Goal: Task Accomplishment & Management: Manage account settings

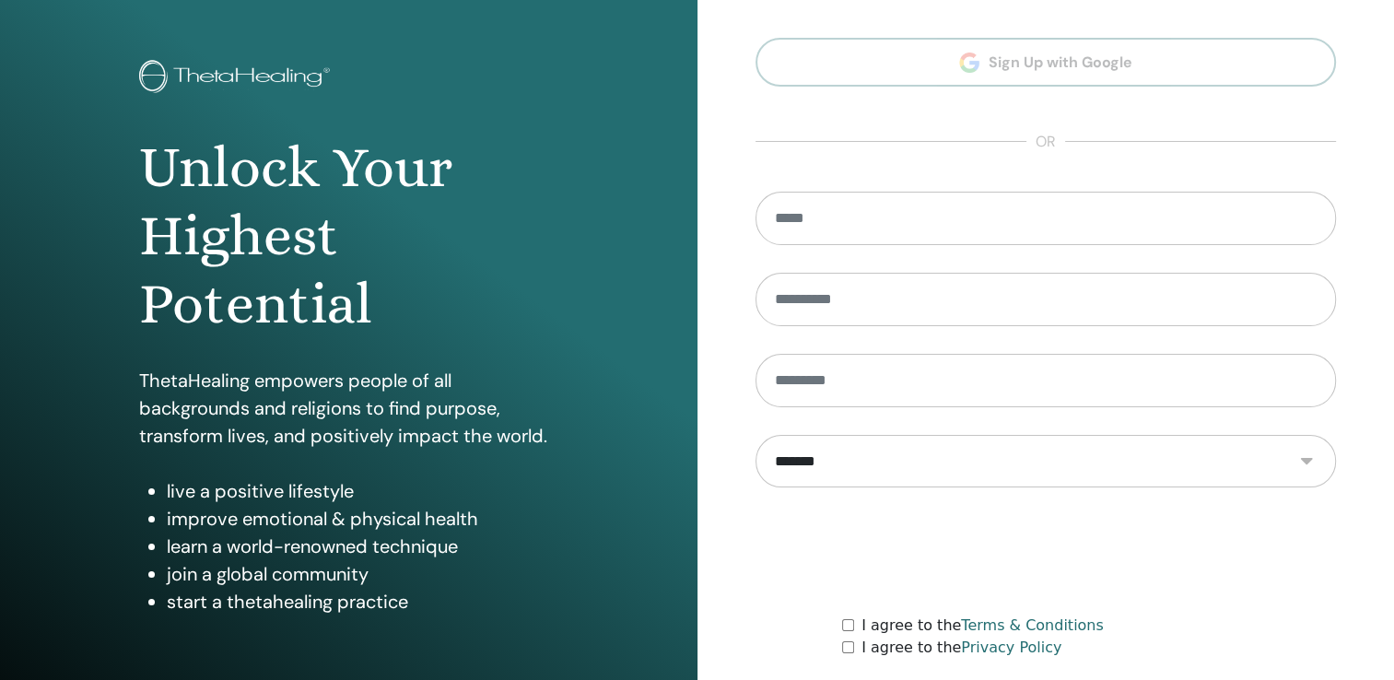
scroll to position [204, 0]
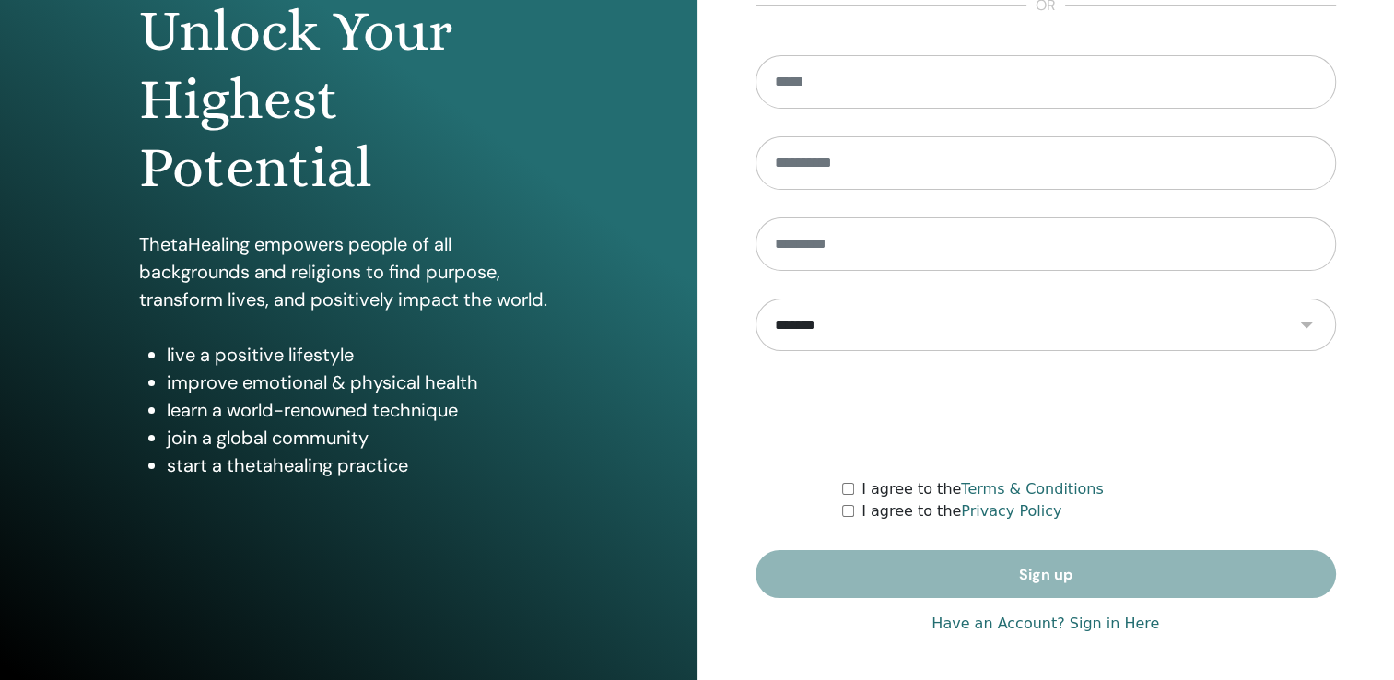
type input "**********"
click at [1102, 623] on link "Have an Account? Sign in Here" at bounding box center [1046, 624] width 228 height 22
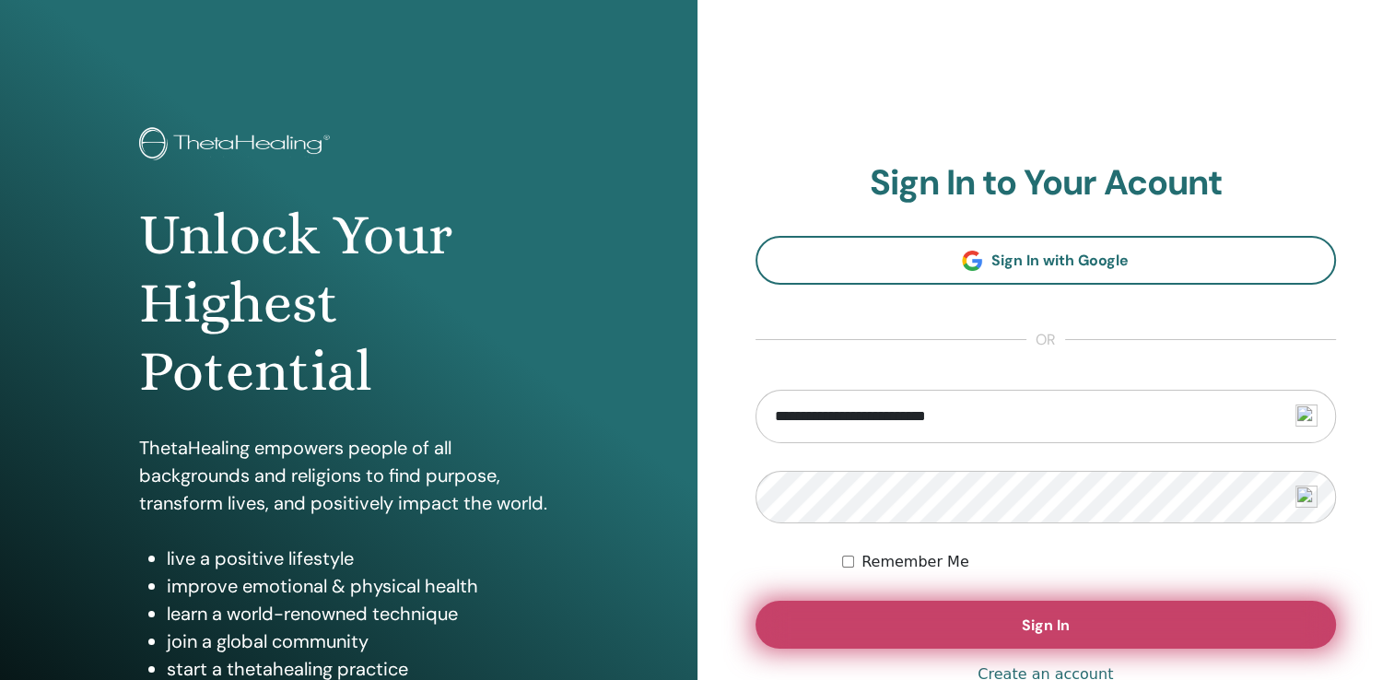
click at [1029, 636] on button "Sign In" at bounding box center [1046, 625] width 581 height 48
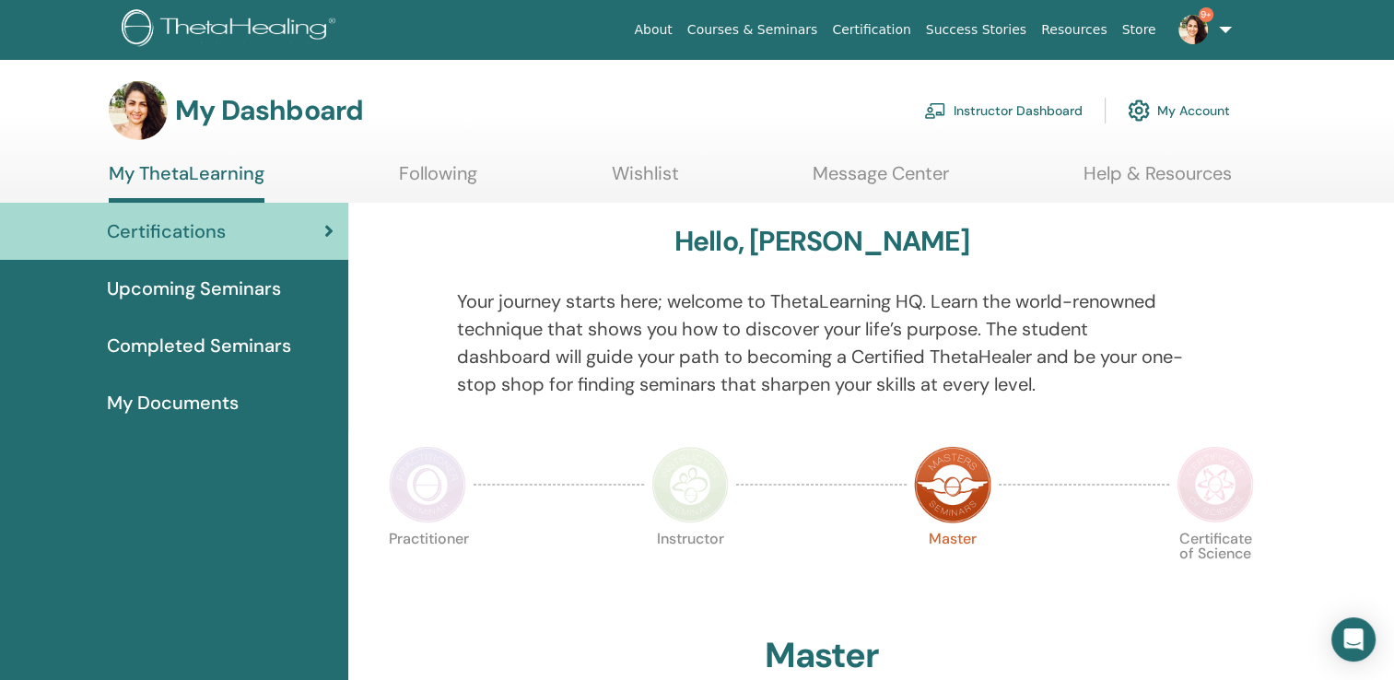
click at [216, 226] on span "Certifications" at bounding box center [166, 231] width 119 height 28
drag, startPoint x: 0, startPoint y: 0, endPoint x: 1026, endPoint y: 109, distance: 1031.3
click at [1026, 109] on link "Instructor Dashboard" at bounding box center [1003, 110] width 158 height 41
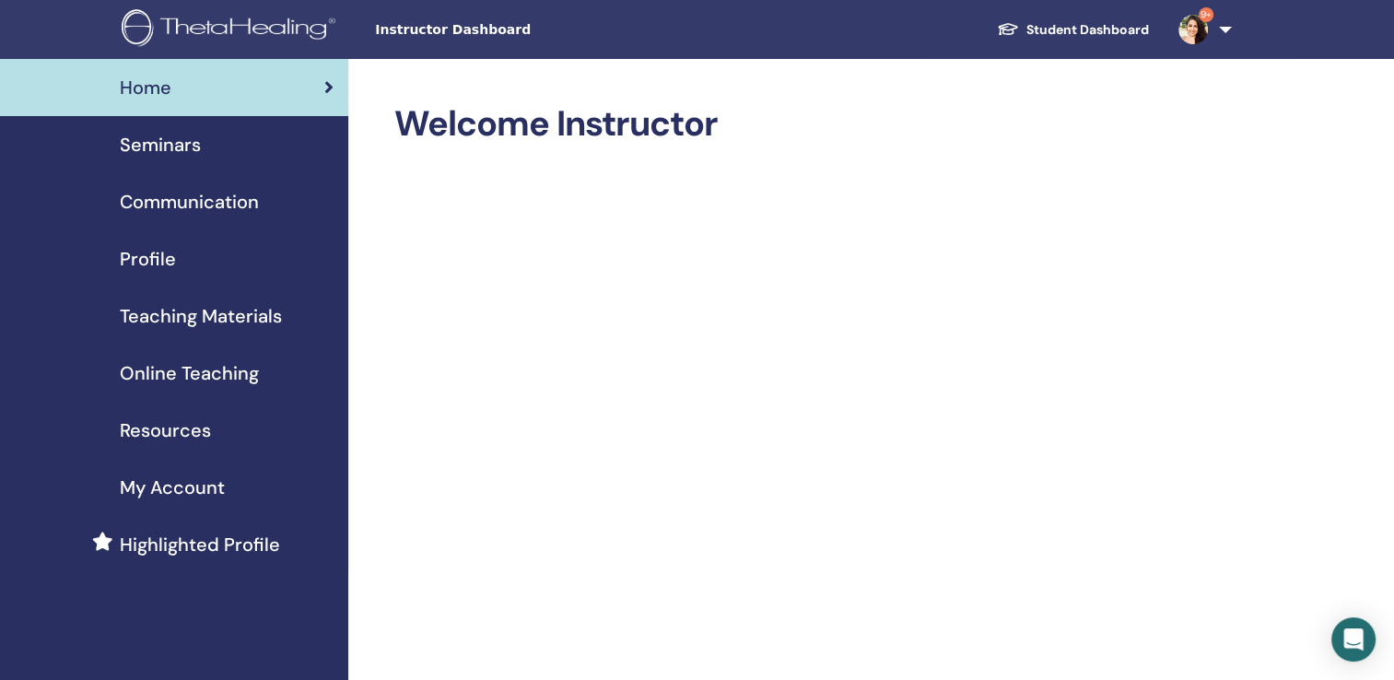
click at [177, 151] on span "Seminars" at bounding box center [160, 145] width 81 height 28
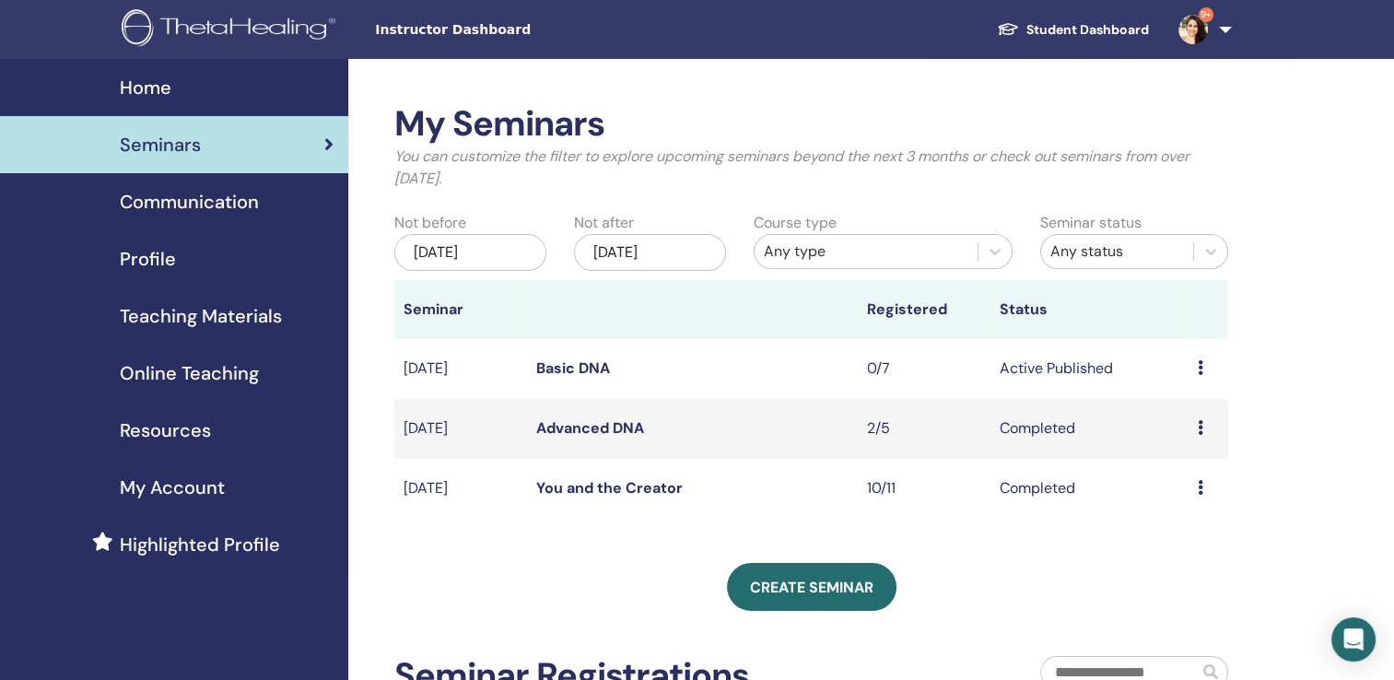
click at [1203, 368] on div "Preview Edit Attendees Cancel" at bounding box center [1208, 369] width 21 height 22
click at [1190, 384] on link "Preview" at bounding box center [1181, 381] width 53 height 19
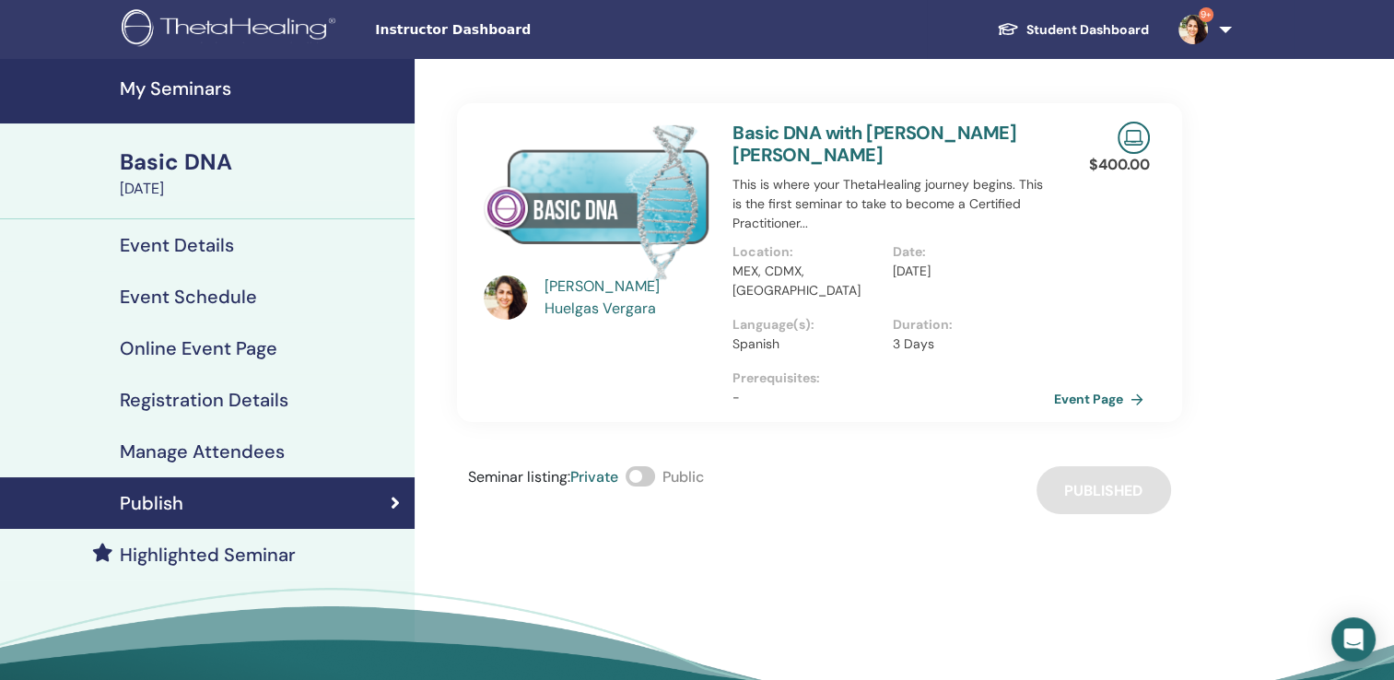
click at [655, 466] on span at bounding box center [640, 476] width 29 height 20
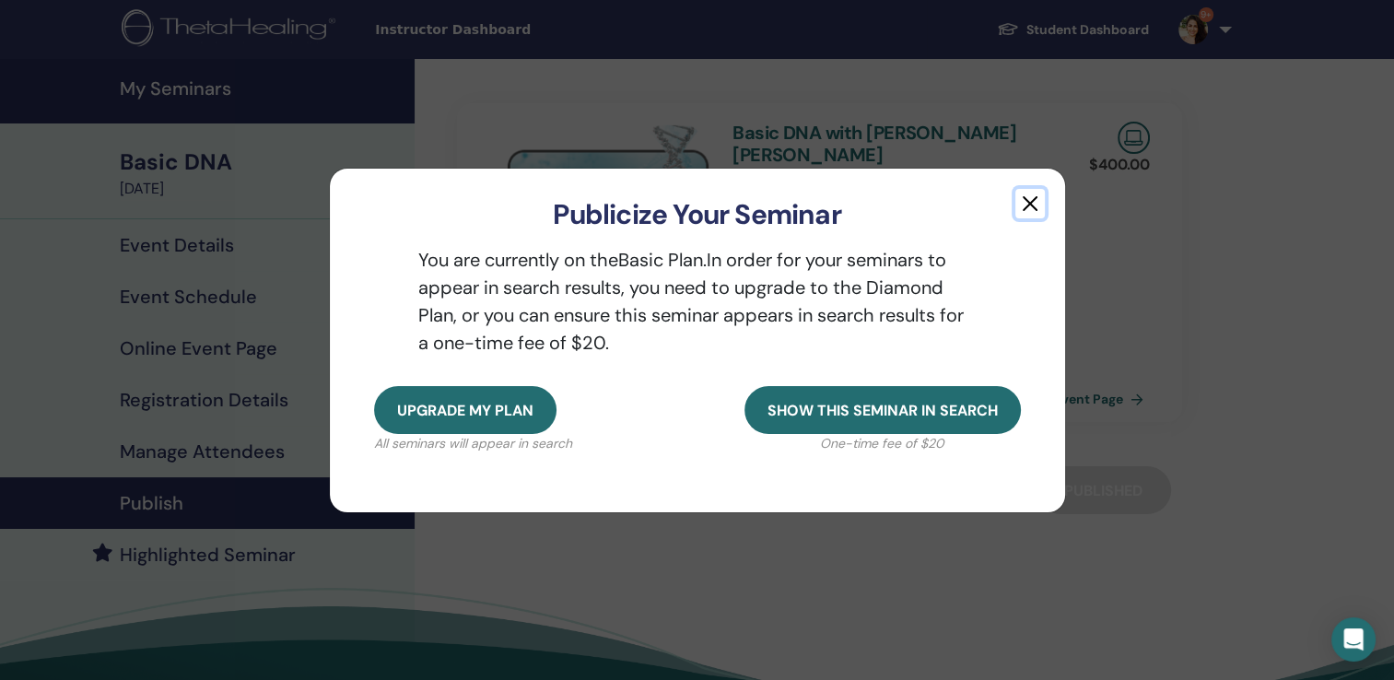
click at [1029, 201] on button "button" at bounding box center [1029, 203] width 29 height 29
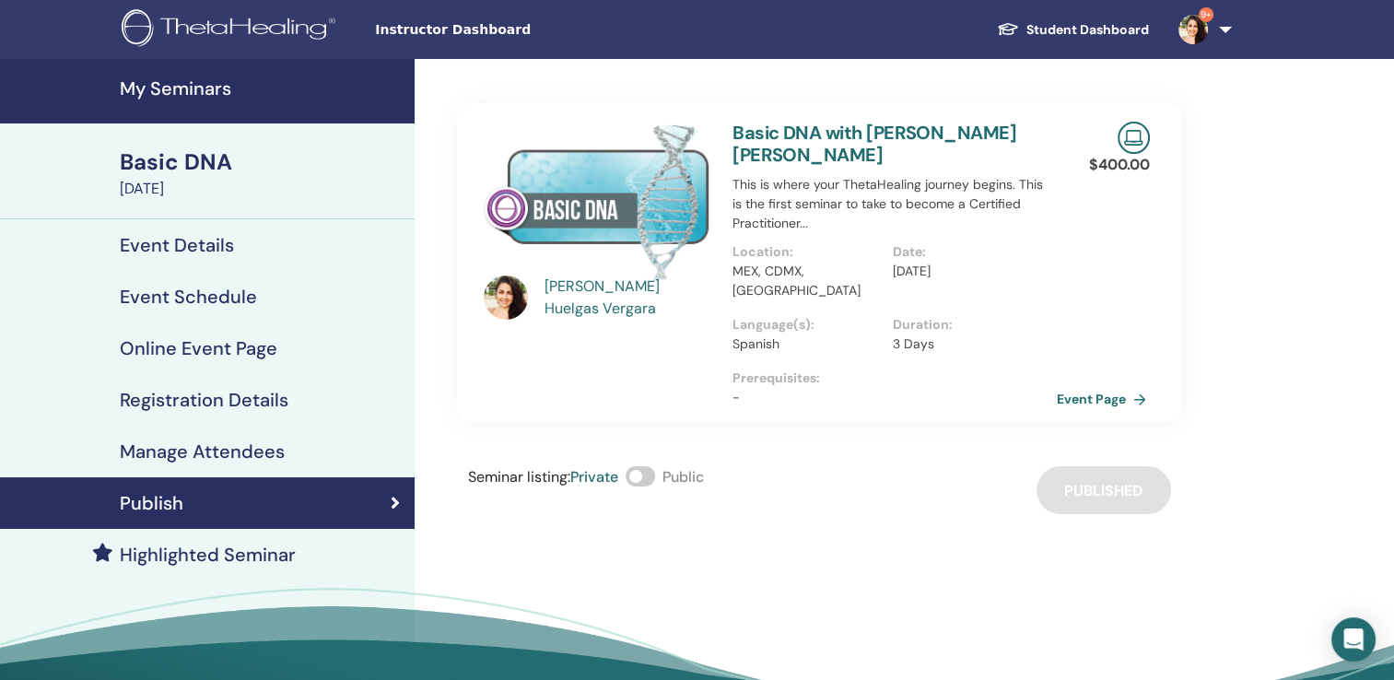
click at [1088, 385] on link "Event Page" at bounding box center [1105, 399] width 97 height 28
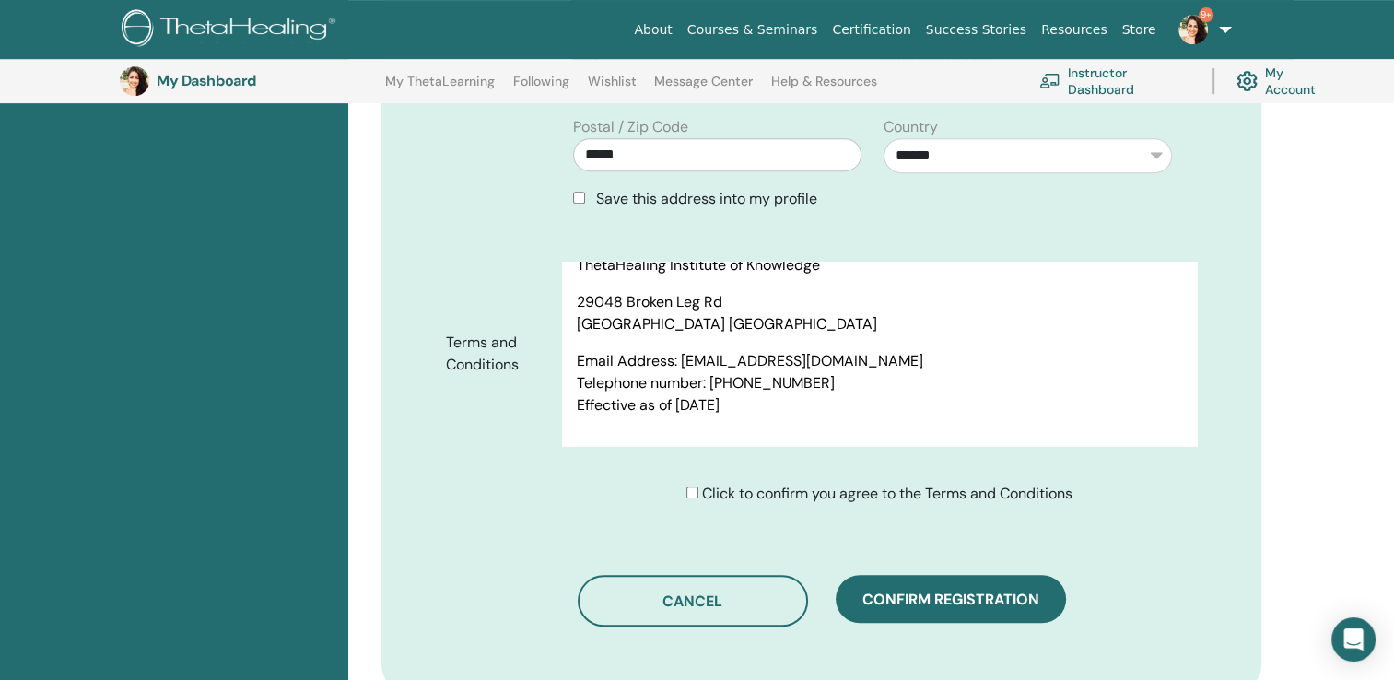
scroll to position [9313, 0]
